Goal: Information Seeking & Learning: Learn about a topic

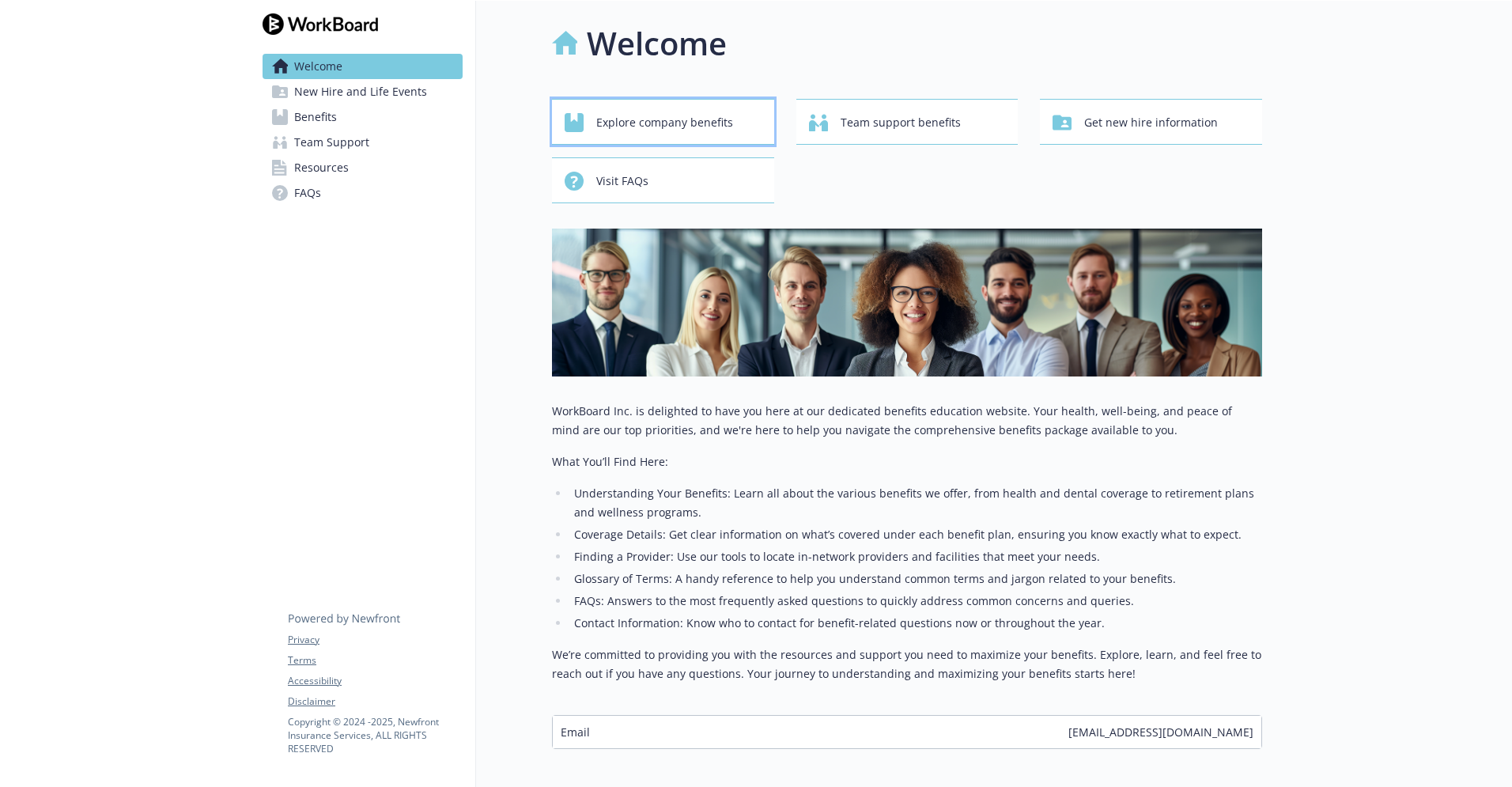
click at [705, 123] on span "Explore company benefits" at bounding box center [664, 123] width 137 height 30
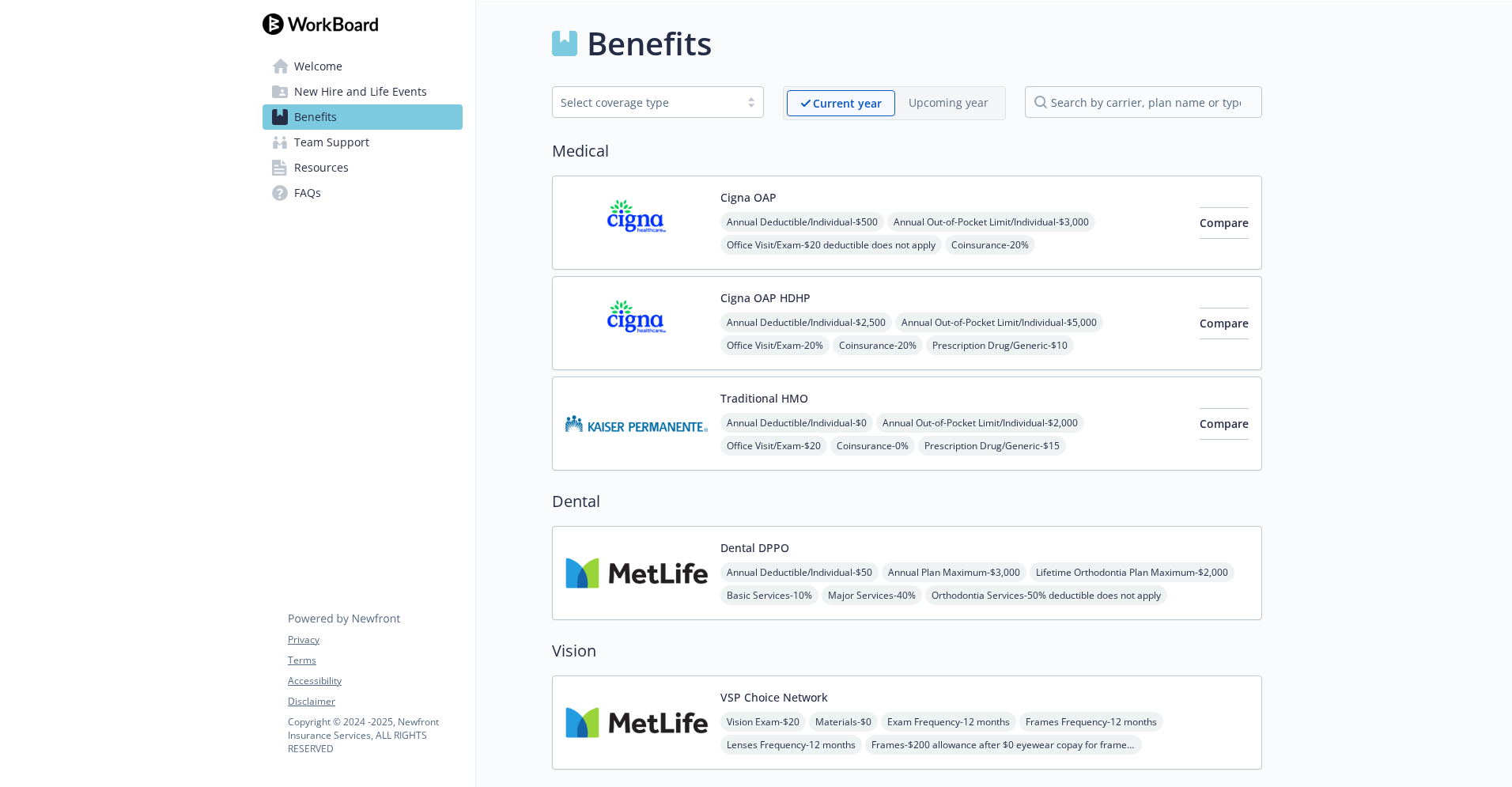
click at [752, 110] on div "Select coverage type" at bounding box center [658, 102] width 212 height 32
